Goal: Task Accomplishment & Management: Manage account settings

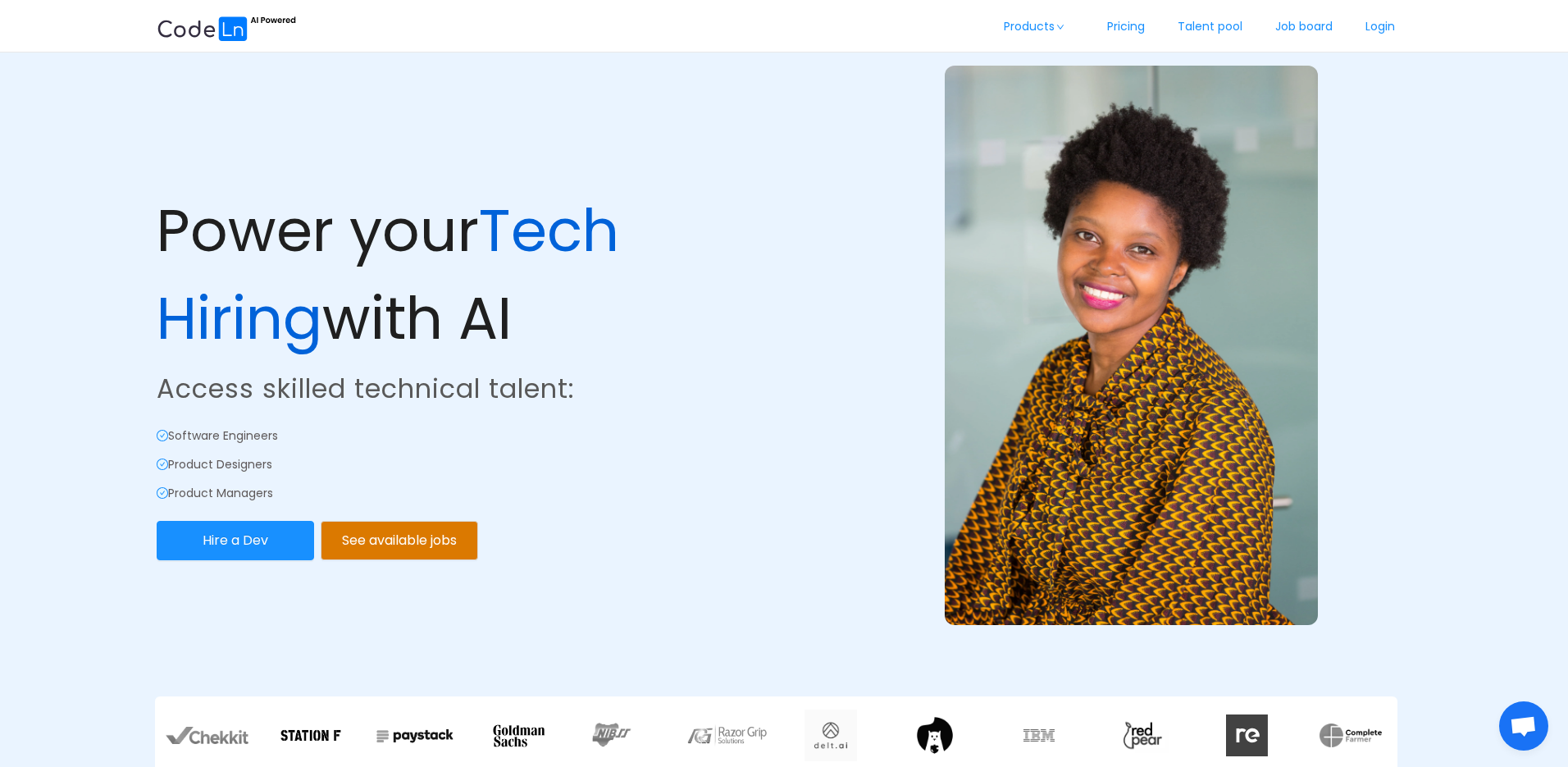
click at [1372, 28] on link "Login" at bounding box center [1380, 26] width 62 height 54
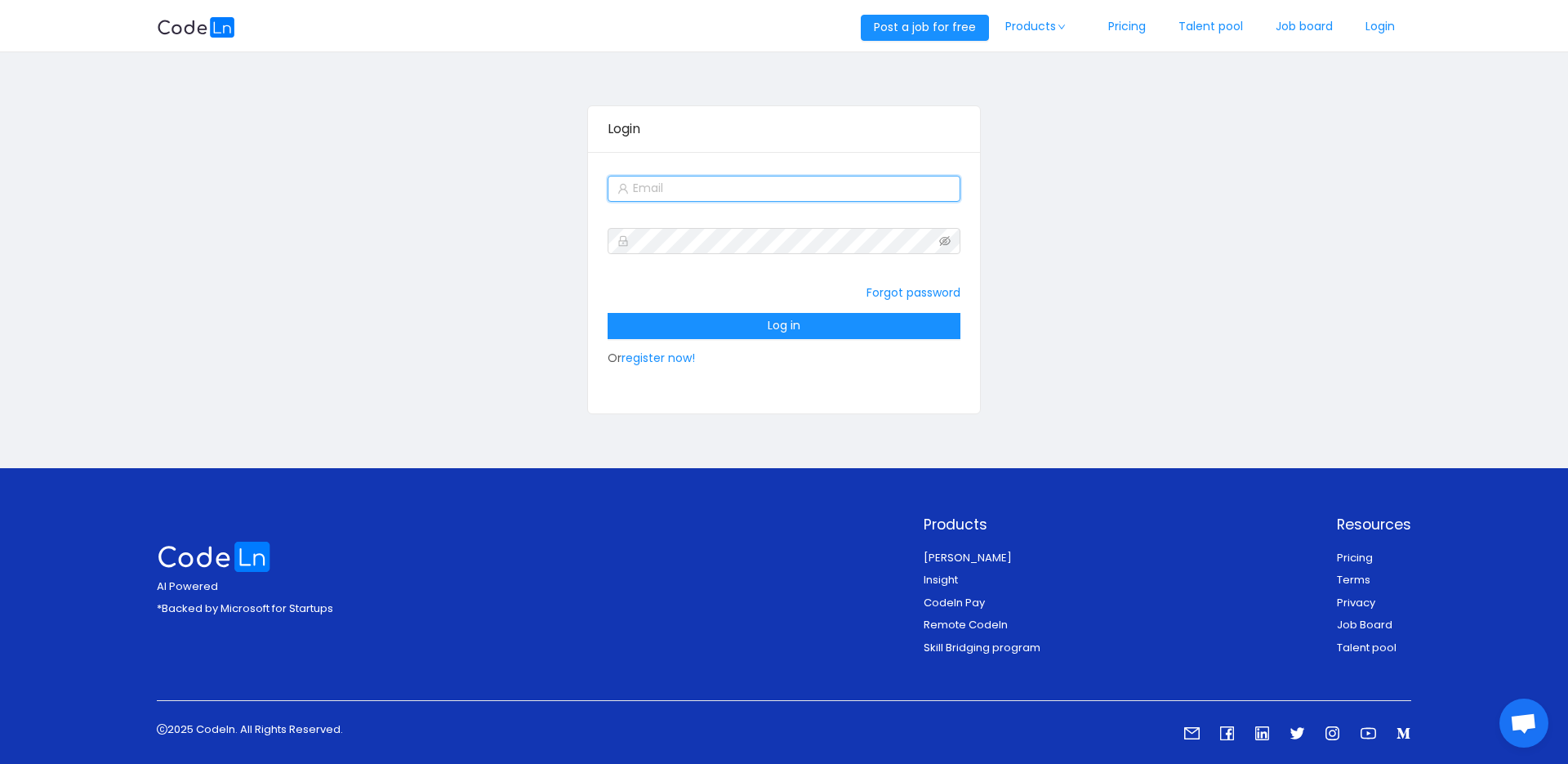
click at [733, 189] on input "text" at bounding box center [783, 189] width 352 height 26
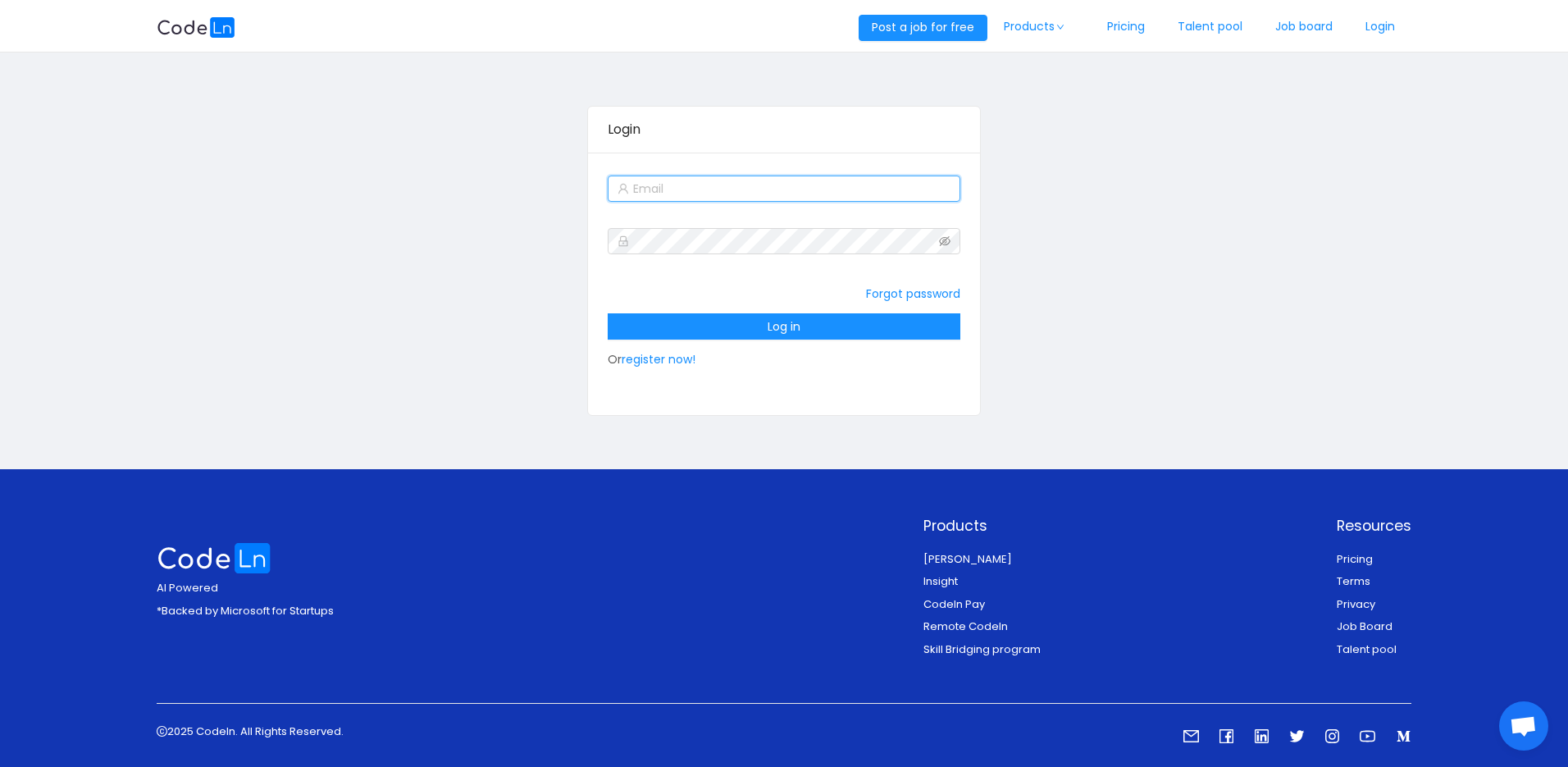
type input "[EMAIL_ADDRESS][DOMAIN_NAME]"
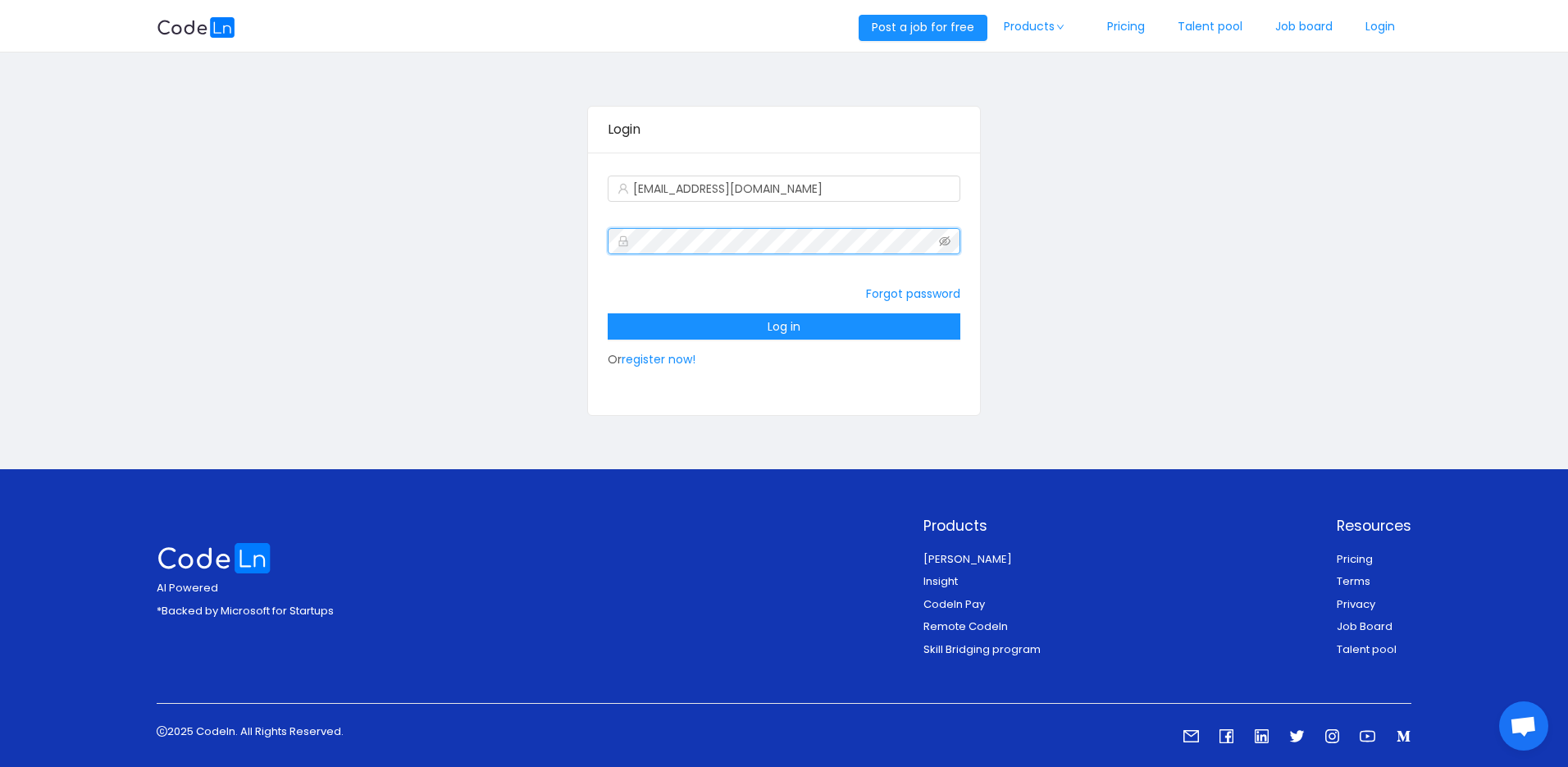
click at [946, 238] on icon "icon: eye-invisible" at bounding box center [944, 241] width 11 height 9
click at [946, 238] on icon "icon: eye" at bounding box center [944, 241] width 11 height 11
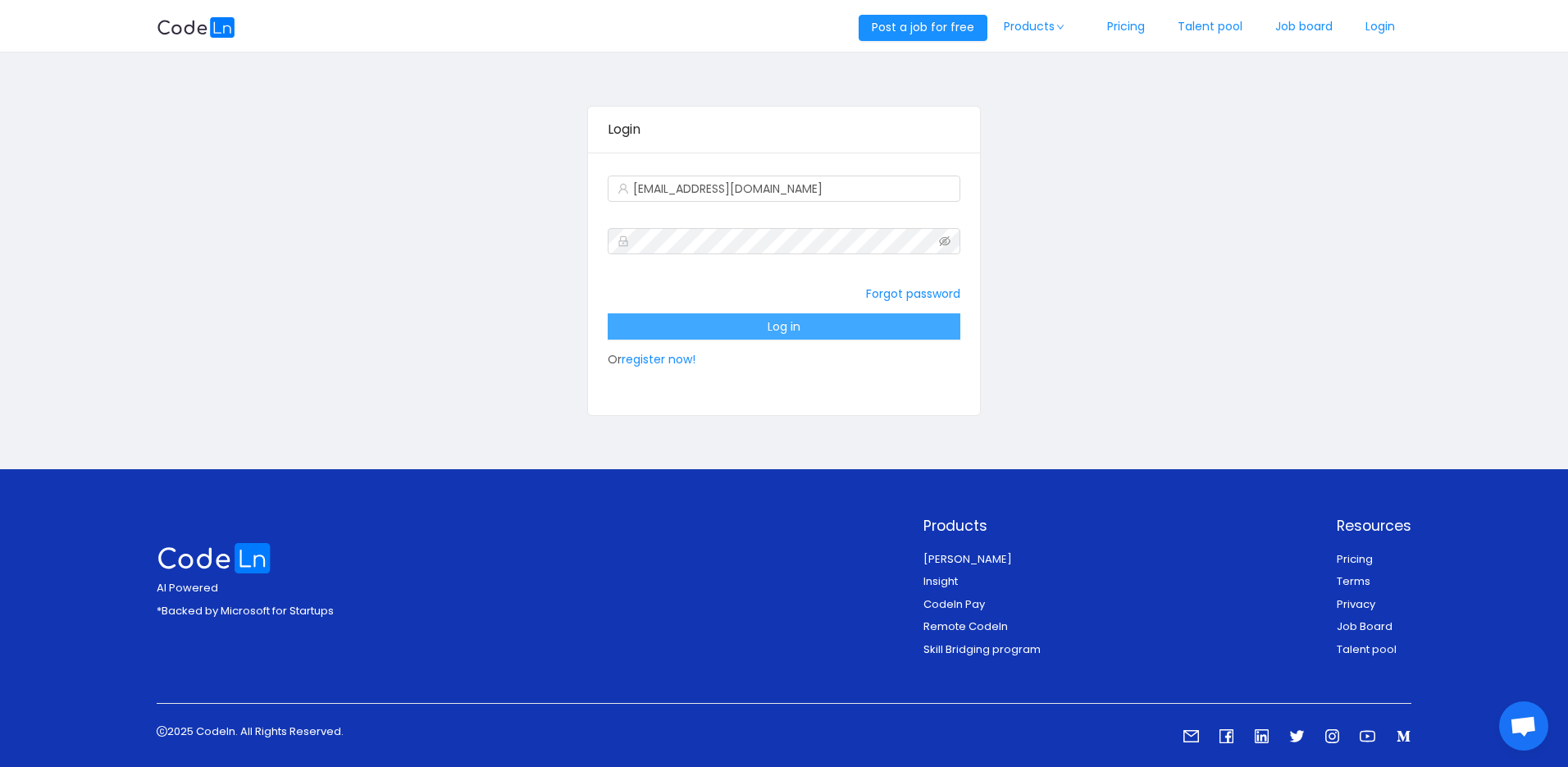
click at [912, 329] on button "Log in" at bounding box center [783, 326] width 351 height 26
